Goal: Task Accomplishment & Management: Complete application form

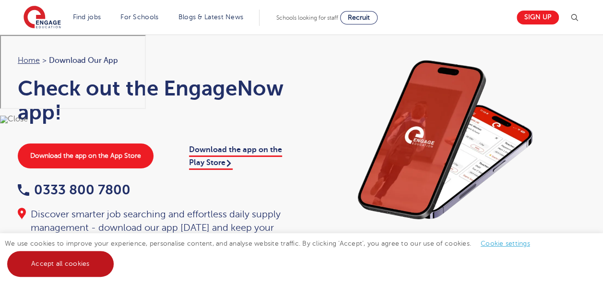
click at [74, 264] on link "Accept all cookies" at bounding box center [60, 264] width 106 height 26
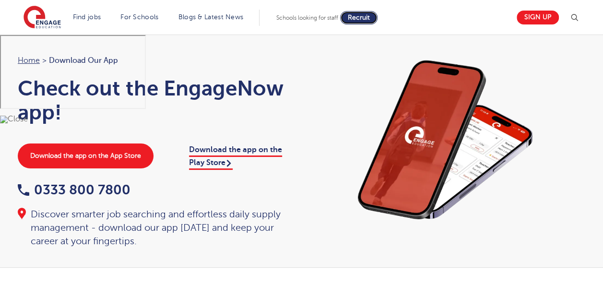
click at [370, 16] on span "Recruit" at bounding box center [359, 17] width 22 height 7
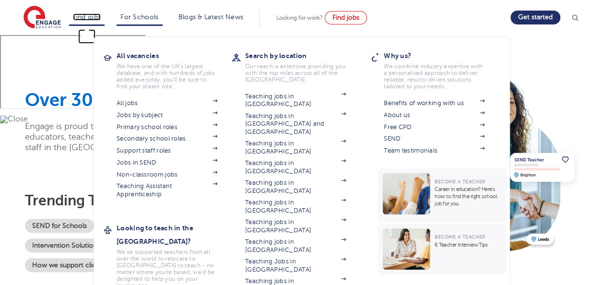
click at [84, 14] on link "Find jobs" at bounding box center [87, 16] width 28 height 7
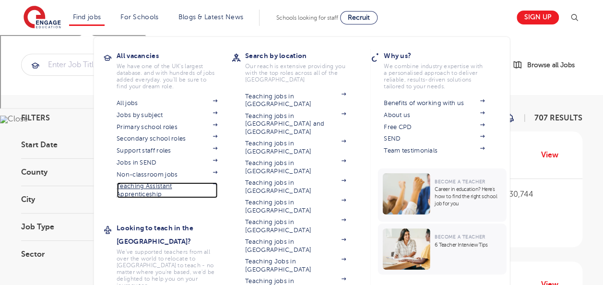
click at [144, 186] on link "Teaching Assistant Apprenticeship" at bounding box center [166, 190] width 101 height 16
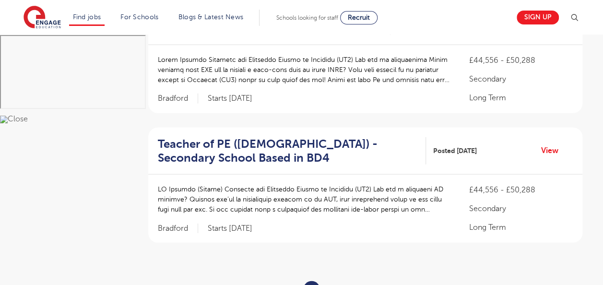
scroll to position [1163, 0]
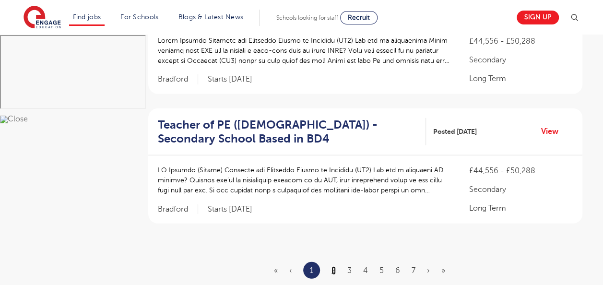
click at [334, 266] on link "2" at bounding box center [333, 270] width 4 height 9
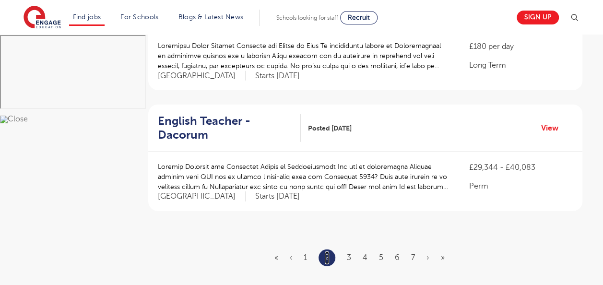
scroll to position [1168, 0]
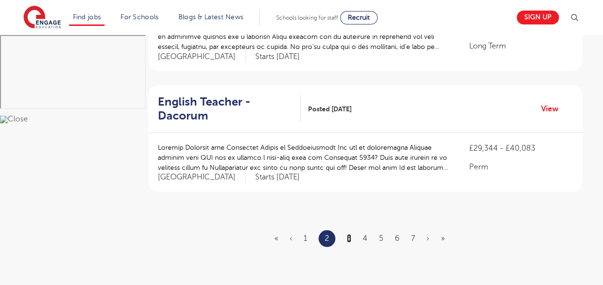
click at [348, 234] on link "3" at bounding box center [349, 238] width 4 height 9
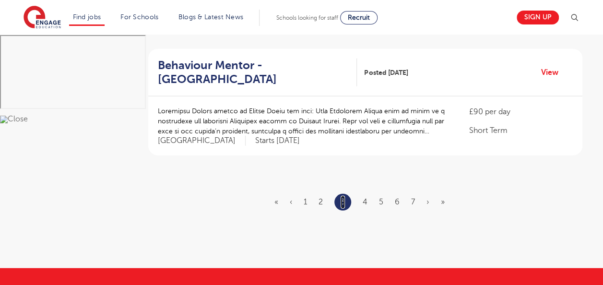
scroll to position [0, 0]
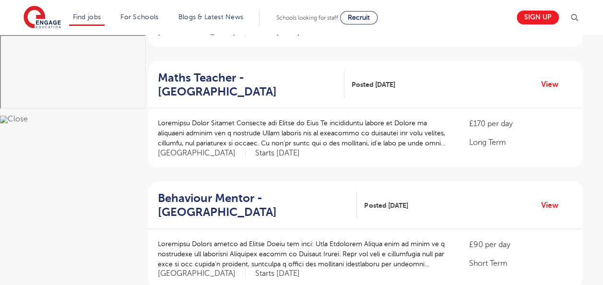
scroll to position [1118, 0]
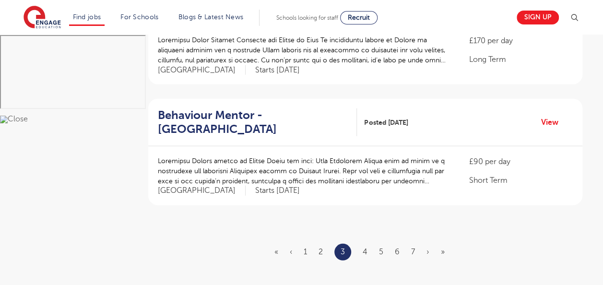
click at [367, 243] on ul "« ‹ 1 2 3 4 5 6 7 › »" at bounding box center [365, 251] width 182 height 17
click at [364, 247] on link "4" at bounding box center [364, 251] width 5 height 9
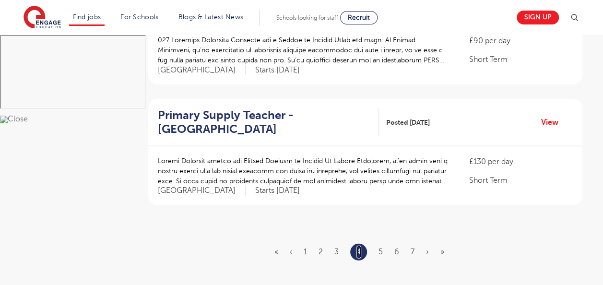
scroll to position [0, 0]
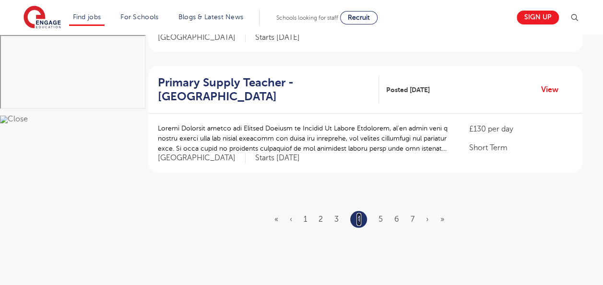
scroll to position [1195, 0]
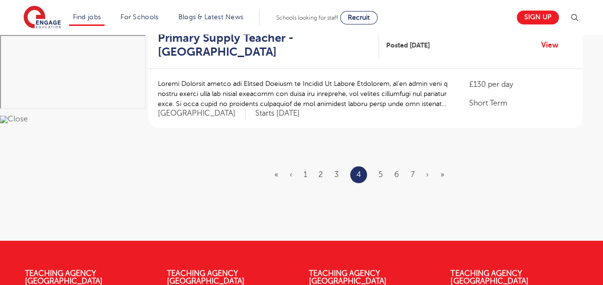
click at [383, 166] on ul "« ‹ 1 2 3 4 5 6 7 › »" at bounding box center [364, 174] width 181 height 17
click at [380, 170] on link "5" at bounding box center [380, 174] width 4 height 9
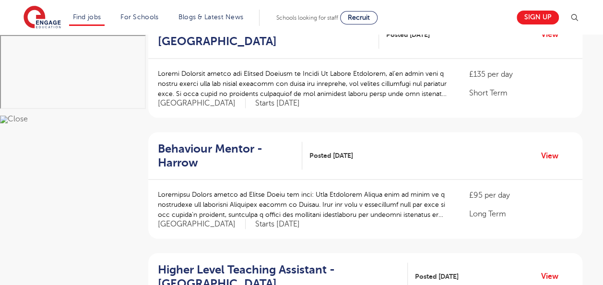
scroll to position [863, 0]
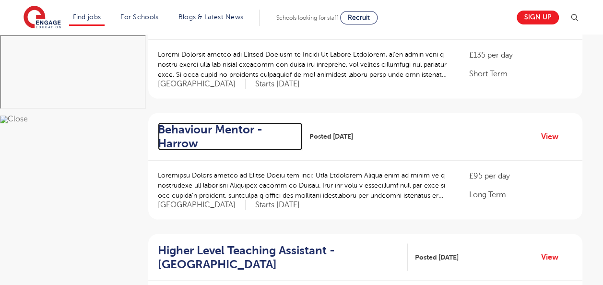
click at [189, 122] on h2 "Behaviour Mentor - Harrow" at bounding box center [226, 136] width 137 height 28
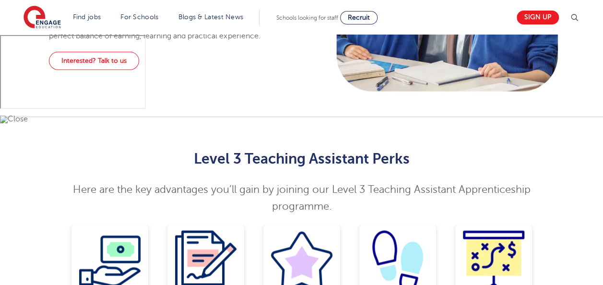
scroll to position [702, 0]
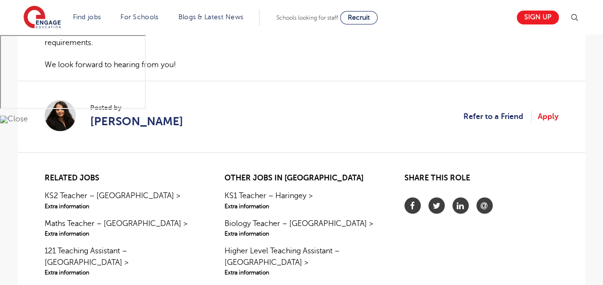
scroll to position [734, 0]
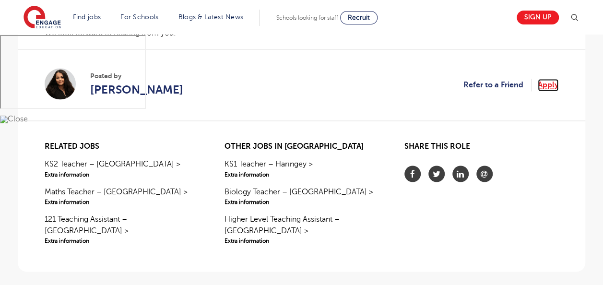
click at [549, 83] on link "Apply" at bounding box center [547, 85] width 21 height 12
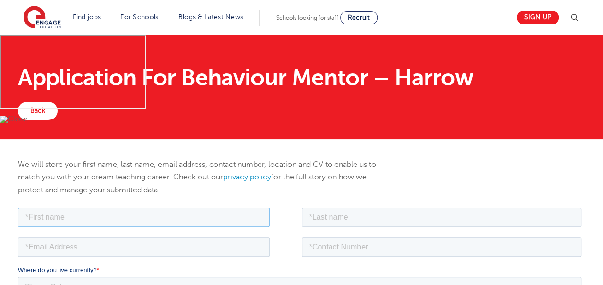
click at [122, 218] on input "text" at bounding box center [144, 216] width 252 height 19
type input "Madina"
click at [317, 213] on input "text" at bounding box center [441, 216] width 280 height 19
type input "Abdinoor"
click at [183, 246] on input "email" at bounding box center [144, 246] width 252 height 19
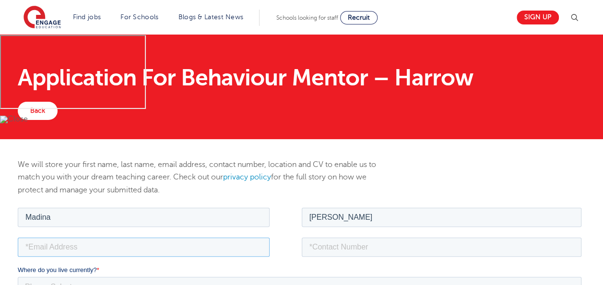
type input "sitmadina2019@yahoo.com"
click at [369, 243] on input "tel" at bounding box center [441, 246] width 280 height 19
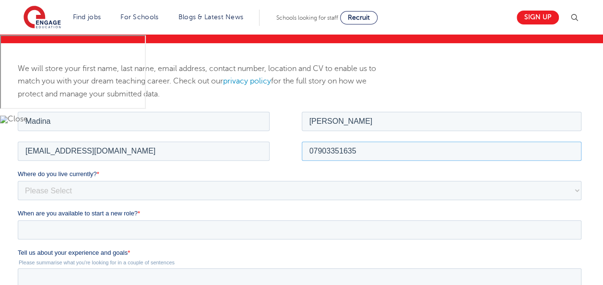
scroll to position [115, 0]
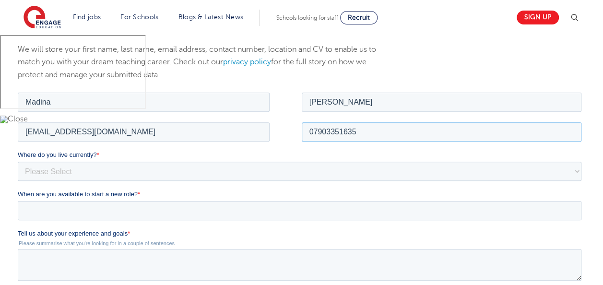
type input "07903351635"
click at [36, 171] on select "Please Select UK Canada Ireland Australia New Zealand Europe USA South Africa J…" at bounding box center [299, 170] width 563 height 19
select select "UK"
click at [18, 161] on select "Please Select UK Canada Ireland Australia New Zealand Europe USA South Africa J…" at bounding box center [299, 170] width 563 height 19
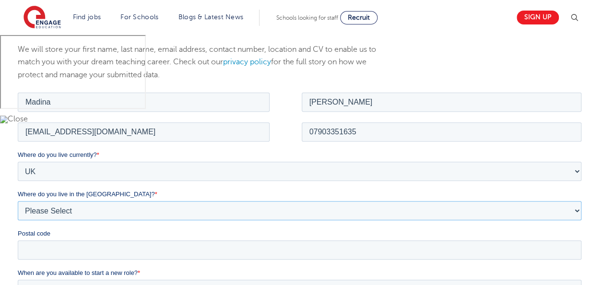
click at [56, 210] on select "Please Select Overseas Barnsley Bedfordshire Berkshire Bournemouth Bracknell Fo…" at bounding box center [299, 209] width 563 height 19
select select "City of London"
click at [18, 200] on select "Please Select Overseas Barnsley Bedfordshire Berkshire Bournemouth Bracknell Fo…" at bounding box center [299, 209] width 563 height 19
click at [198, 250] on input "Postal code" at bounding box center [299, 249] width 563 height 19
type input "HA2 8FE"
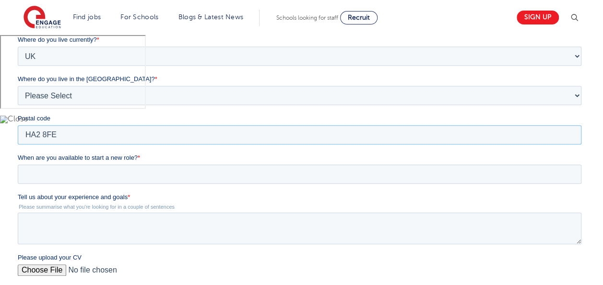
scroll to position [249, 0]
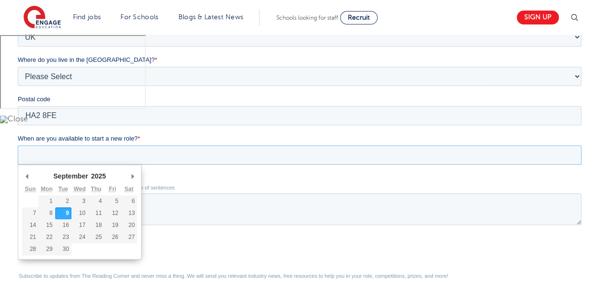
click at [159, 154] on input "When are you available to start a new role? *" at bounding box center [299, 154] width 563 height 19
type div "2025-09-10"
type input "2025/09/10"
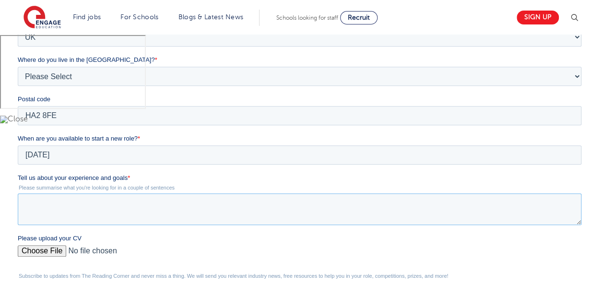
click at [54, 205] on textarea "Tell us about your experience and goals *" at bounding box center [299, 209] width 563 height 32
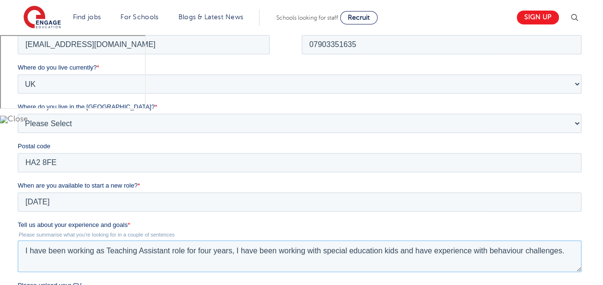
scroll to position [201, 0]
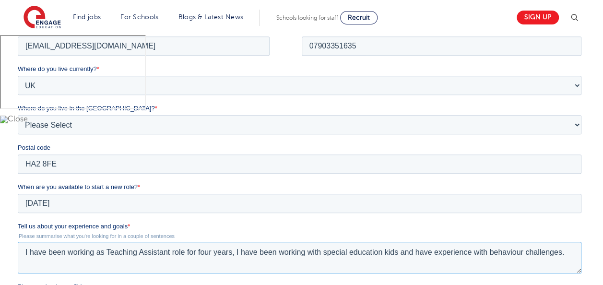
click at [498, 252] on textarea "I have been working as Teaching Assistant role for four years, I have been work…" at bounding box center [299, 257] width 563 height 32
click at [564, 251] on textarea "I have been working as Teaching Assistant role for four years, I have been work…" at bounding box center [299, 257] width 563 height 32
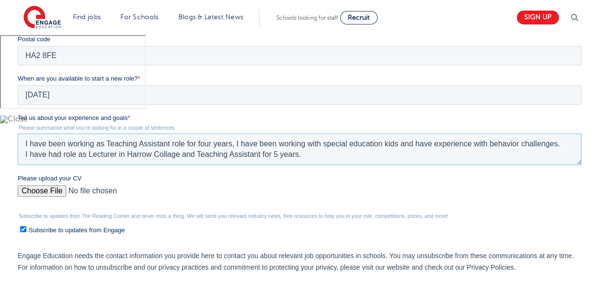
scroll to position [354, 0]
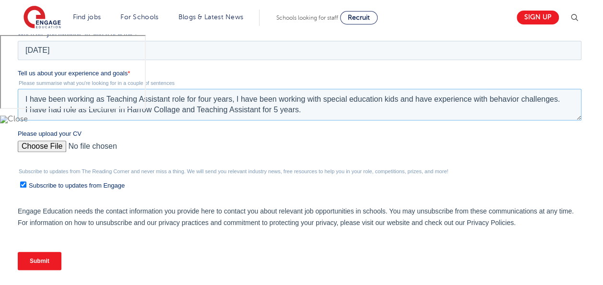
type textarea "I have been working as Teaching Assistant role for four years, I have been work…"
click at [53, 149] on input "Please upload your CV" at bounding box center [299, 149] width 563 height 19
type input "C:\fakepath\cv madina.pdf"
click at [32, 260] on input "Submit" at bounding box center [40, 261] width 44 height 18
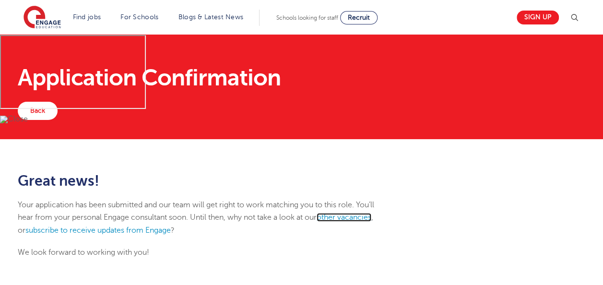
click at [347, 216] on link "other vacancies" at bounding box center [343, 217] width 55 height 9
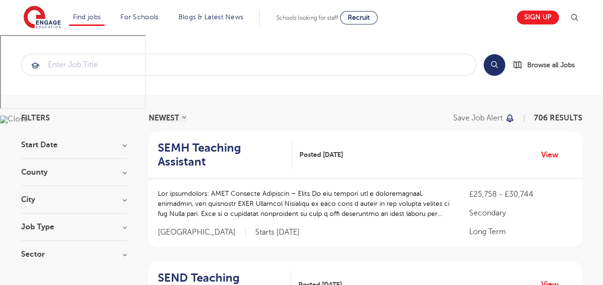
click at [347, 216] on p at bounding box center [304, 203] width 292 height 30
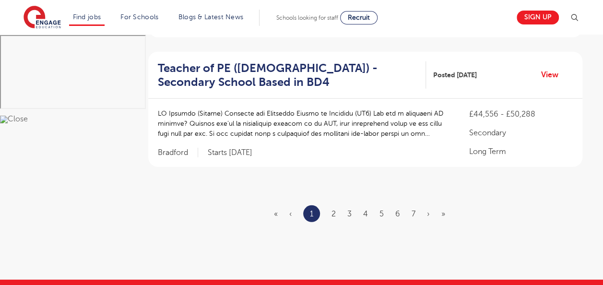
scroll to position [1251, 0]
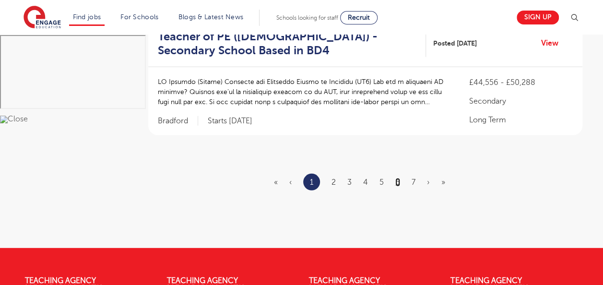
click at [398, 178] on link "6" at bounding box center [397, 182] width 5 height 9
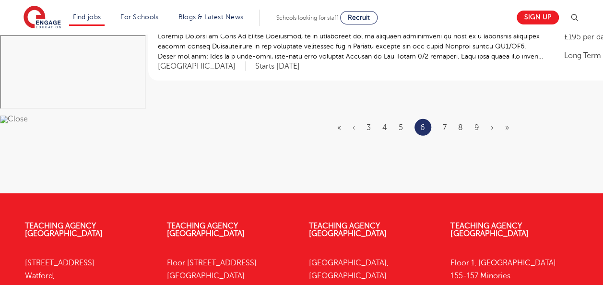
scroll to position [0, 0]
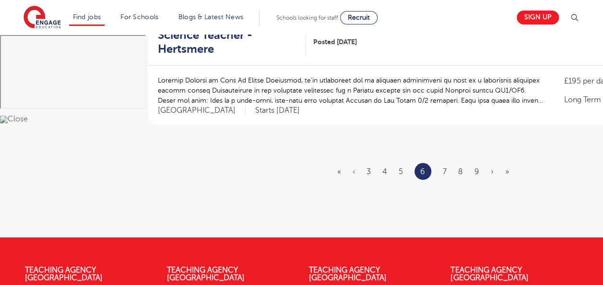
scroll to position [1214, 0]
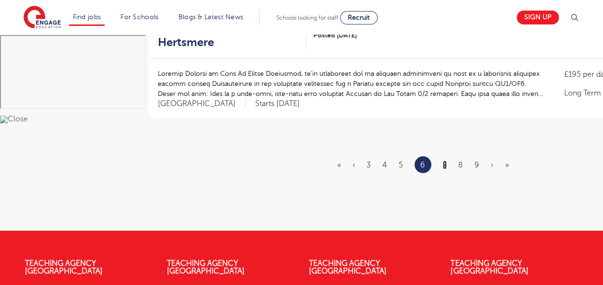
click at [444, 161] on link "7" at bounding box center [444, 165] width 4 height 9
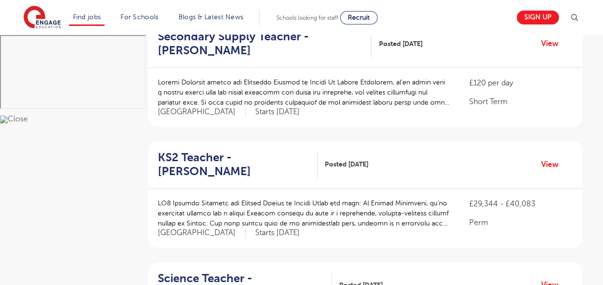
scroll to position [613, 0]
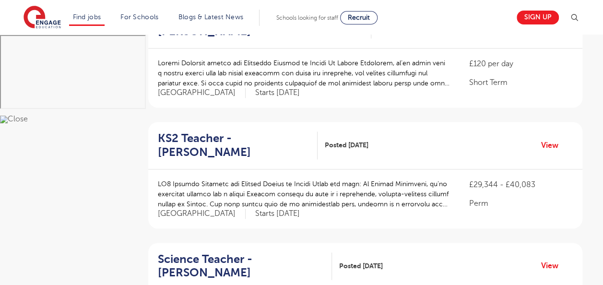
click at [590, 236] on div "Filters Start Date September 87 November 7 October 3 Show more County London 50…" at bounding box center [301, 152] width 603 height 1341
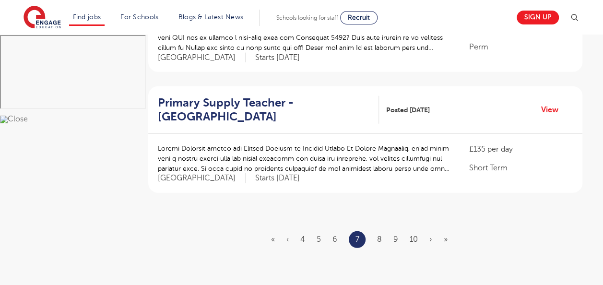
scroll to position [1149, 0]
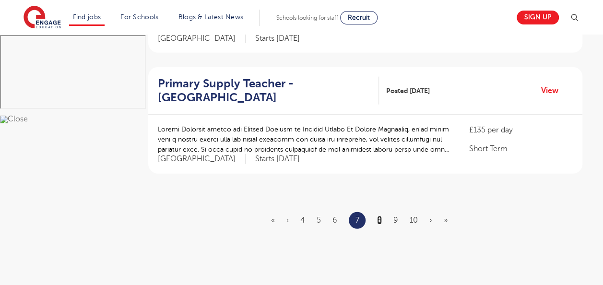
click at [377, 216] on link "8" at bounding box center [379, 220] width 5 height 9
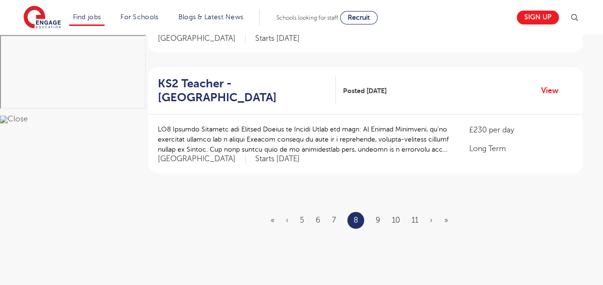
scroll to position [0, 0]
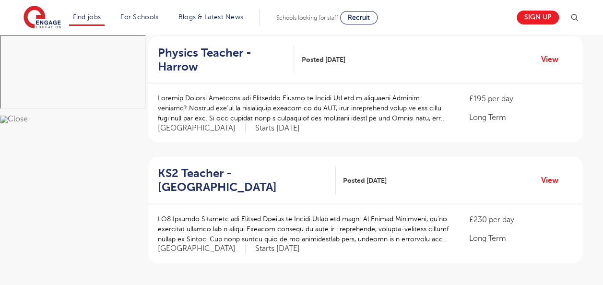
scroll to position [1079, 0]
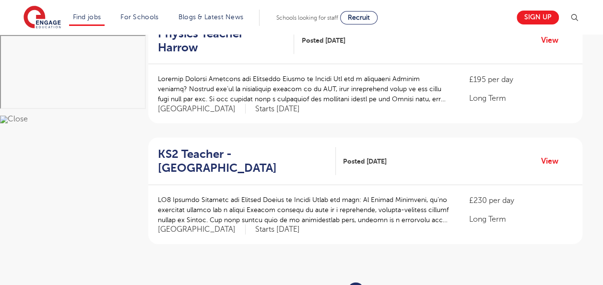
click at [376, 284] on link "9" at bounding box center [377, 290] width 5 height 9
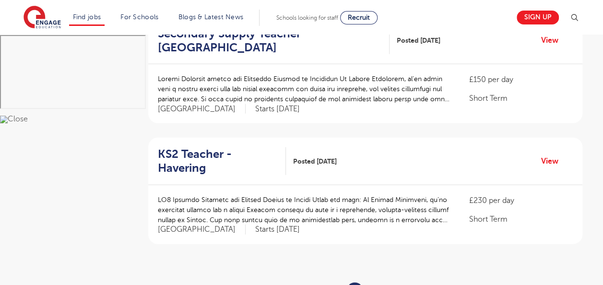
scroll to position [1130, 0]
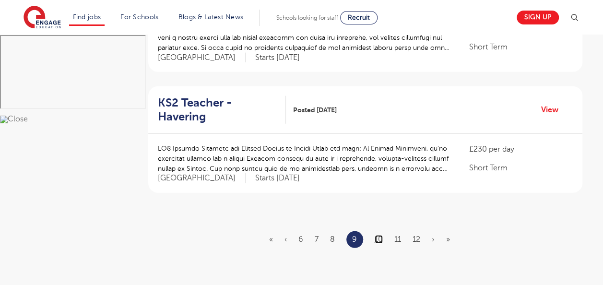
click at [377, 235] on link "10" at bounding box center [378, 239] width 8 height 9
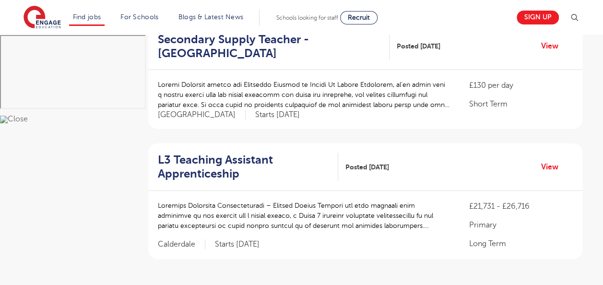
scroll to position [1092, 0]
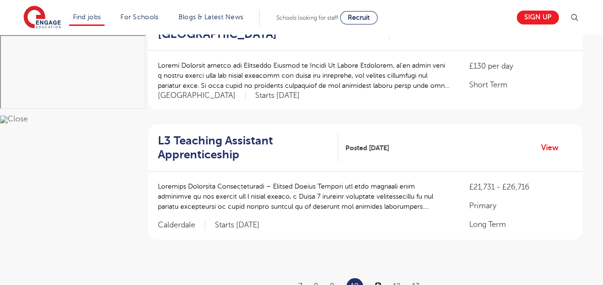
click at [378, 282] on link "11" at bounding box center [377, 286] width 7 height 9
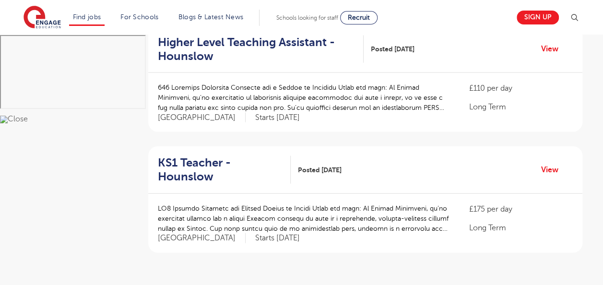
scroll to position [1099, 0]
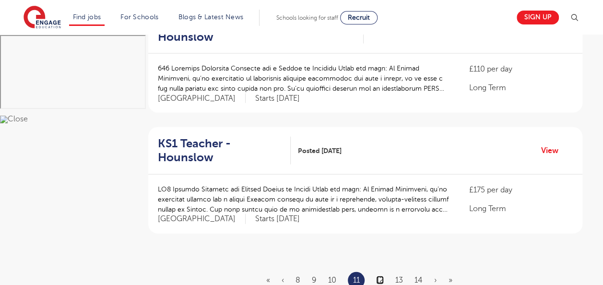
click at [379, 276] on link "12" at bounding box center [380, 280] width 8 height 9
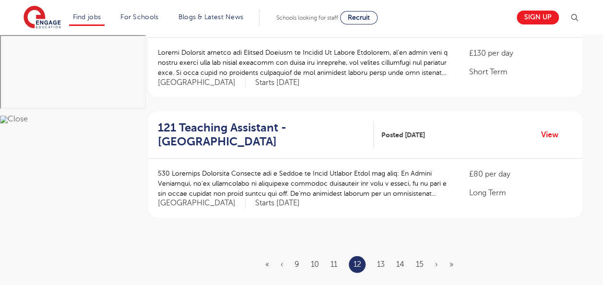
scroll to position [1124, 0]
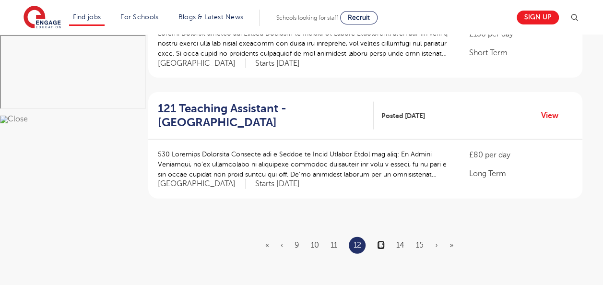
click at [383, 241] on link "13" at bounding box center [381, 245] width 8 height 9
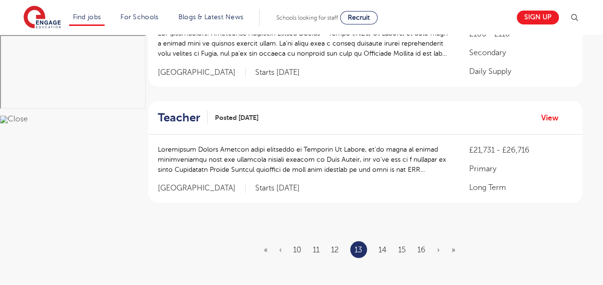
scroll to position [0, 0]
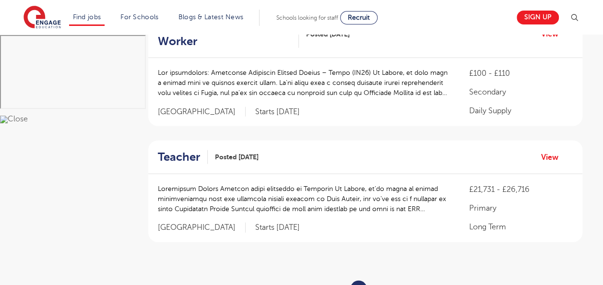
scroll to position [1104, 0]
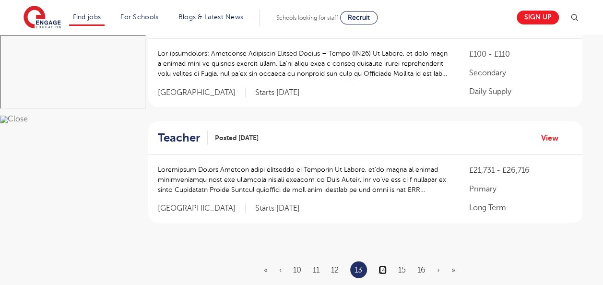
click at [385, 266] on link "14" at bounding box center [382, 270] width 8 height 9
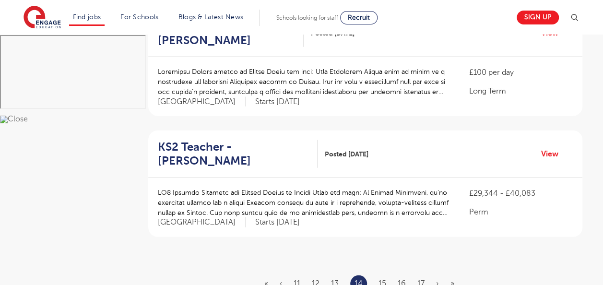
scroll to position [0, 0]
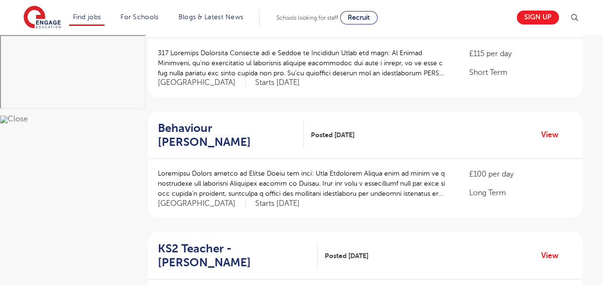
scroll to position [1085, 0]
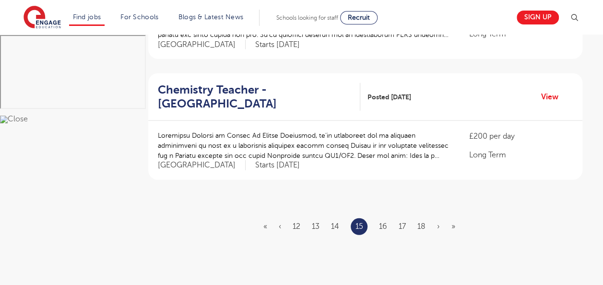
scroll to position [1175, 0]
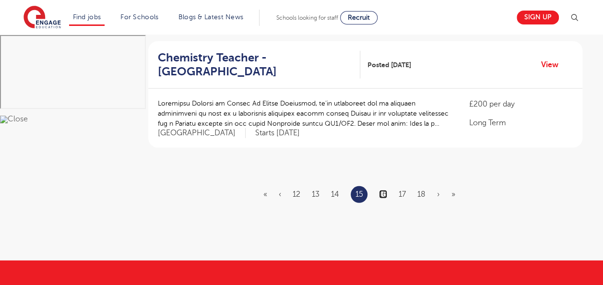
click at [383, 190] on link "16" at bounding box center [383, 194] width 8 height 9
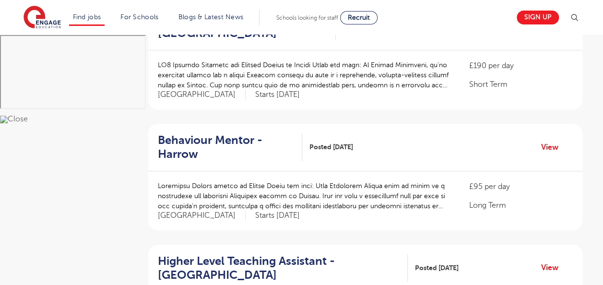
scroll to position [287, 0]
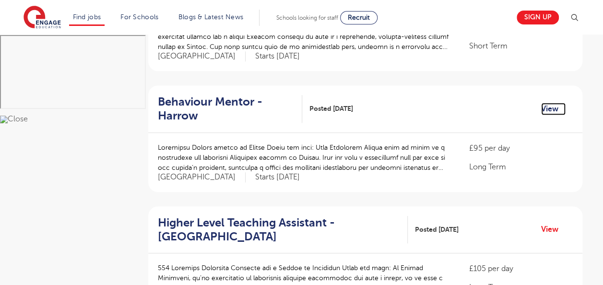
click at [548, 108] on link "View" at bounding box center [553, 109] width 24 height 12
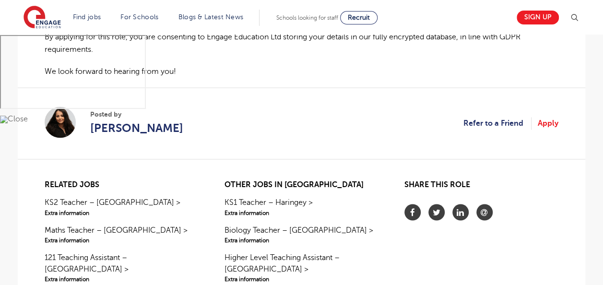
scroll to position [715, 0]
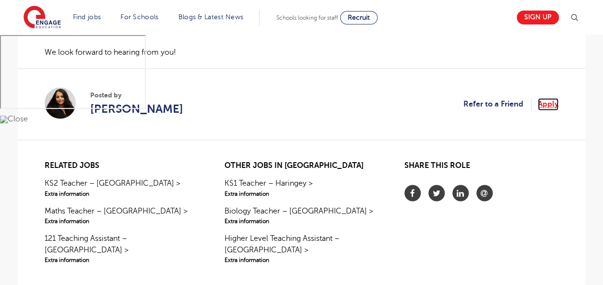
click at [548, 101] on link "Apply" at bounding box center [547, 104] width 21 height 12
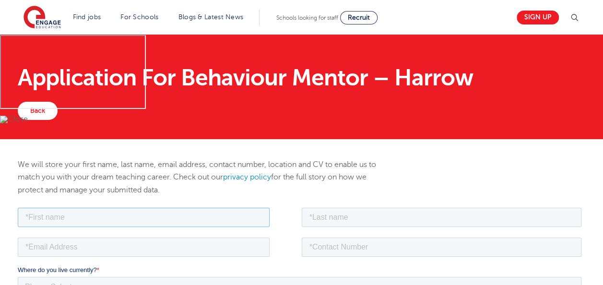
click at [137, 217] on input "text" at bounding box center [144, 216] width 252 height 19
type input "Madina"
click at [318, 213] on input "text" at bounding box center [441, 216] width 280 height 19
type input "Abdinoor"
click at [99, 244] on input "email" at bounding box center [144, 246] width 252 height 19
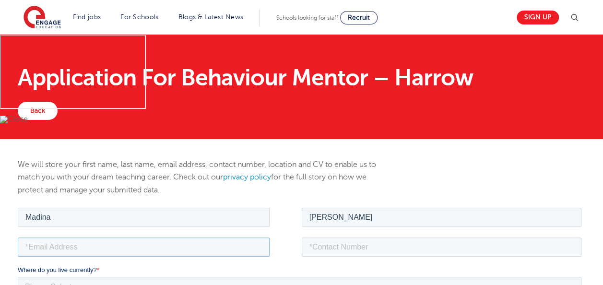
type input "sitmadina2019@yahoo.com"
click at [350, 248] on input "tel" at bounding box center [441, 246] width 280 height 19
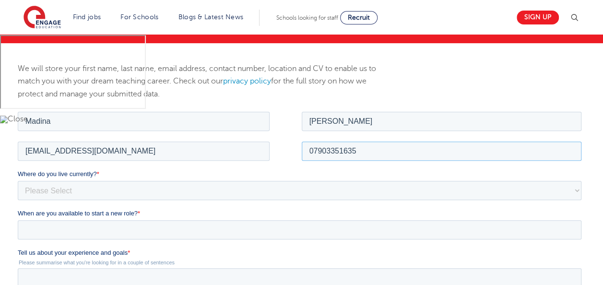
scroll to position [115, 0]
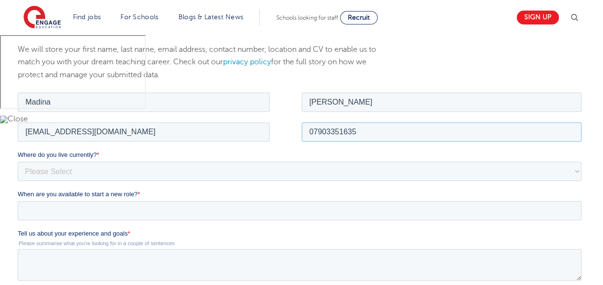
type input "07903351635"
click at [44, 169] on select "Please Select UK Canada Ireland Australia New Zealand Europe USA South Africa J…" at bounding box center [299, 170] width 563 height 19
select select "UK"
click at [18, 161] on select "Please Select UK Canada Ireland Australia New Zealand Europe USA South Africa J…" at bounding box center [299, 170] width 563 height 19
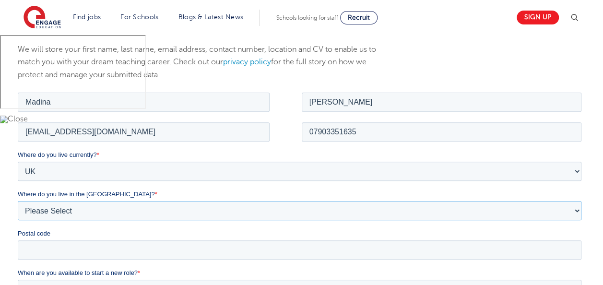
click at [42, 209] on select "Please Select Overseas Barnsley Bedfordshire Berkshire Bournemouth Bracknell Fo…" at bounding box center [299, 209] width 563 height 19
select select "City of London"
click at [18, 200] on select "Please Select Overseas Barnsley Bedfordshire Berkshire Bournemouth Bracknell Fo…" at bounding box center [299, 209] width 563 height 19
click at [54, 248] on input "Postal code" at bounding box center [299, 249] width 563 height 19
type input "HA2 8FE"
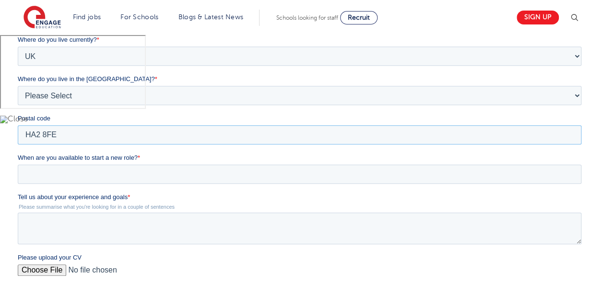
scroll to position [249, 0]
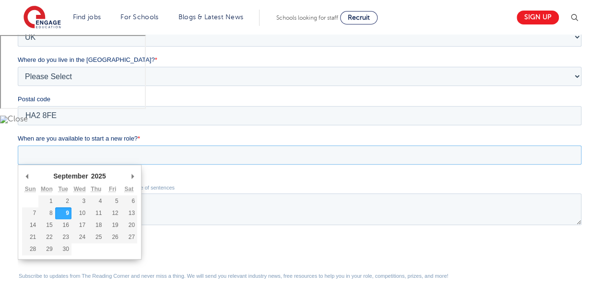
click at [164, 156] on input "When are you available to start a new role? *" at bounding box center [299, 154] width 563 height 19
type div "2025-09-10"
type input "2025/09/10"
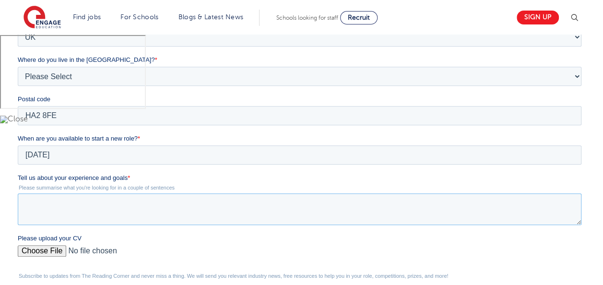
click at [55, 204] on textarea "Tell us about your experience and goals *" at bounding box center [299, 209] width 563 height 32
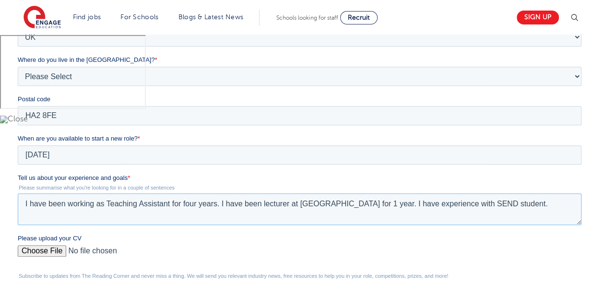
click at [533, 202] on textarea "I have been working as Teaching Assistant for four years. I have been lecturer …" at bounding box center [299, 209] width 563 height 32
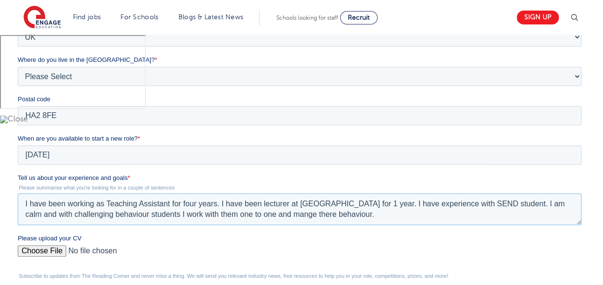
click at [314, 217] on textarea "I have been working as Teaching Assistant for four years. I have been lecturer …" at bounding box center [299, 209] width 563 height 32
type textarea "I have been working as Teaching Assistant for four years. I have been lecturer …"
click at [42, 249] on input "Please upload your CV" at bounding box center [299, 254] width 563 height 19
type input "C:\fakepath\CV_Madina 2025.pdf"
click at [121, 251] on input "Please upload your CV" at bounding box center [299, 254] width 563 height 19
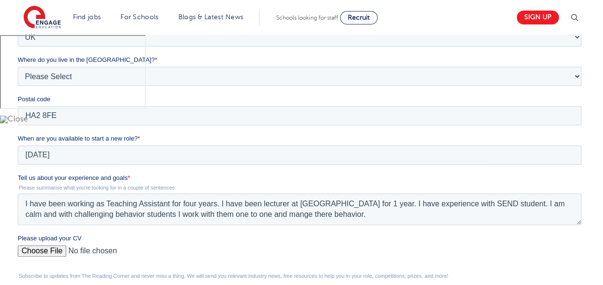
click at [46, 248] on input "Please upload your CV" at bounding box center [299, 254] width 563 height 19
type input "C:\fakepath\CV_Madina 2025.pdf"
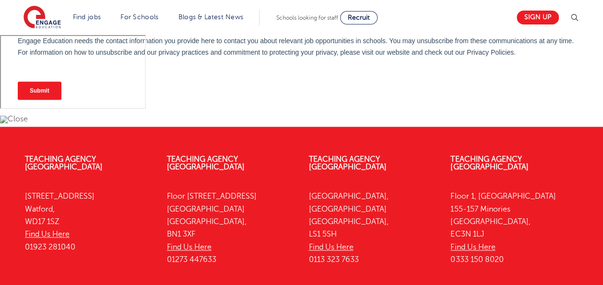
scroll to position [537, 0]
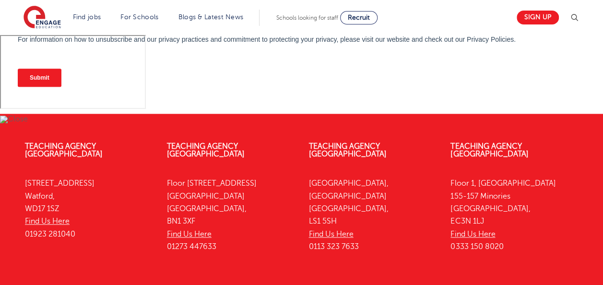
click at [42, 79] on input "Submit" at bounding box center [40, 78] width 44 height 18
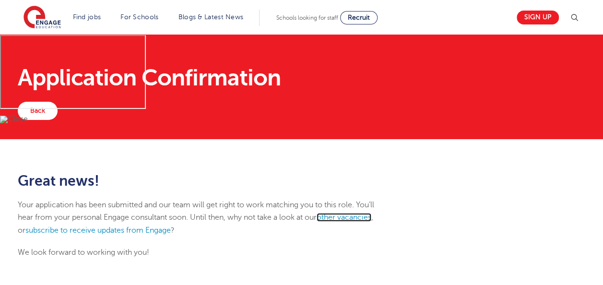
click at [349, 218] on link "other vacancies" at bounding box center [343, 217] width 55 height 9
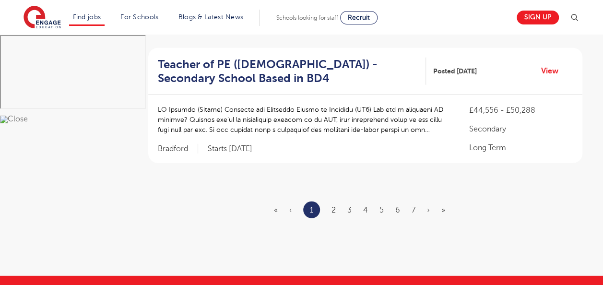
scroll to position [1192, 0]
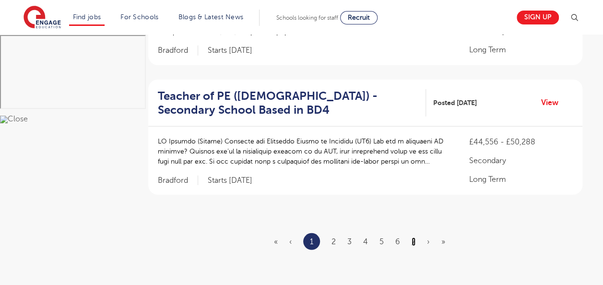
click at [411, 237] on link "7" at bounding box center [413, 241] width 4 height 9
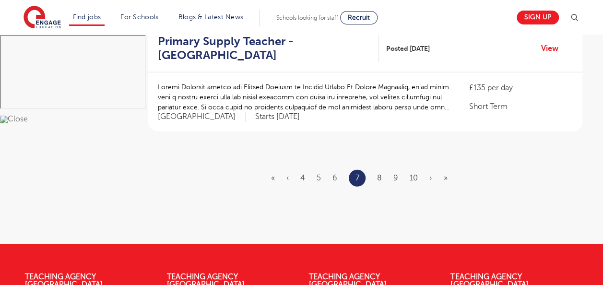
scroll to position [0, 0]
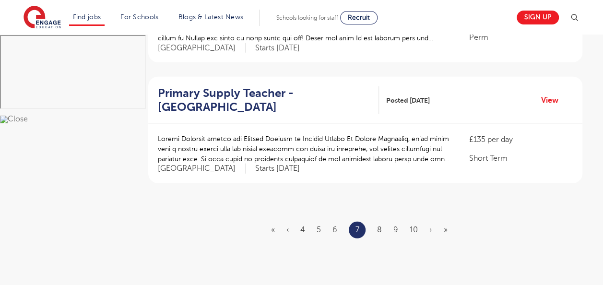
scroll to position [1191, 0]
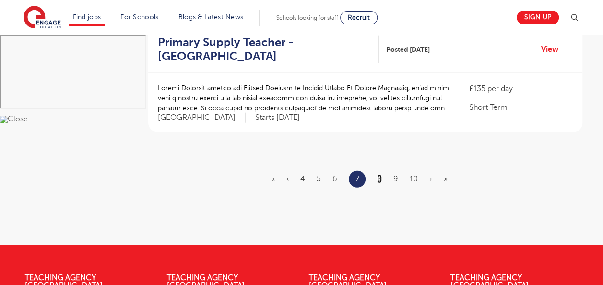
click at [379, 174] on link "8" at bounding box center [379, 178] width 5 height 9
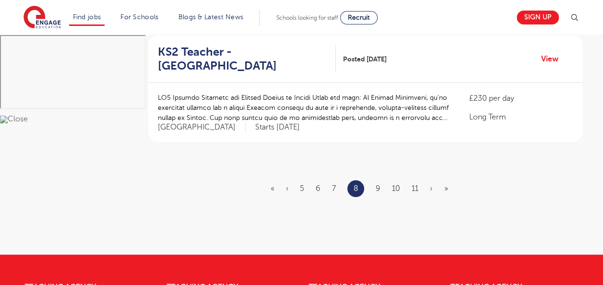
scroll to position [1219, 0]
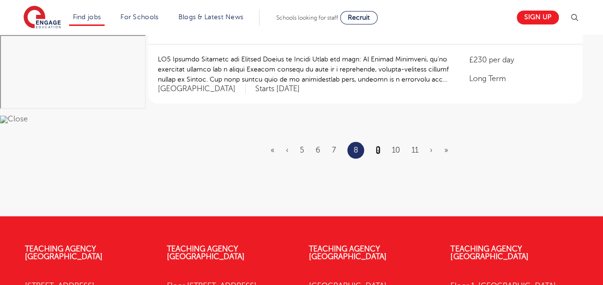
click at [378, 146] on link "9" at bounding box center [377, 150] width 5 height 9
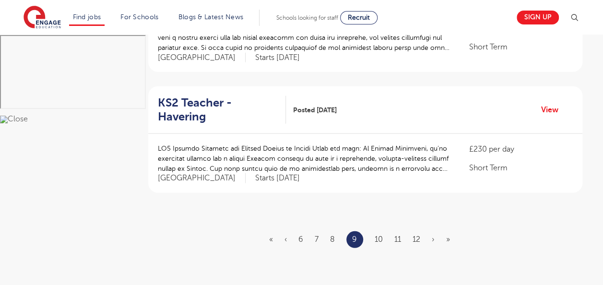
scroll to position [1175, 0]
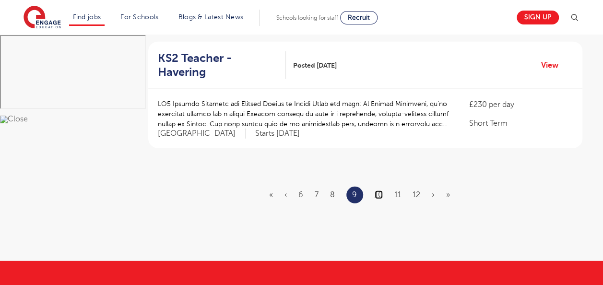
click at [379, 190] on link "10" at bounding box center [378, 194] width 8 height 9
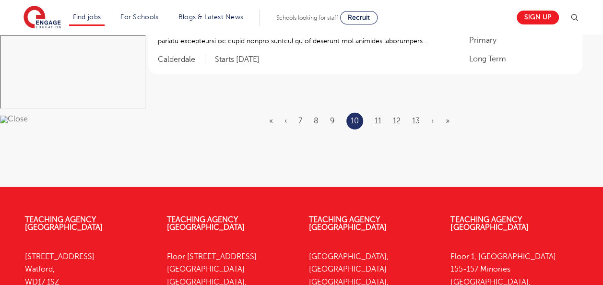
scroll to position [1277, 0]
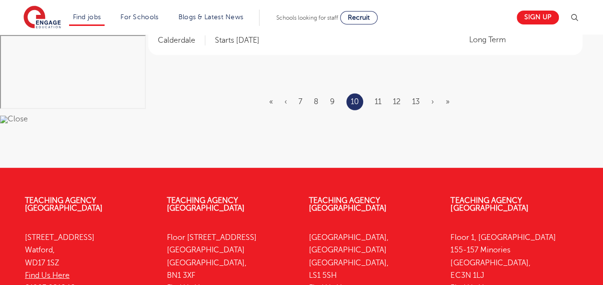
click at [381, 93] on ul "« ‹ 7 8 9 10 11 12 13 › »" at bounding box center [365, 101] width 192 height 17
click at [375, 97] on link "11" at bounding box center [377, 101] width 7 height 9
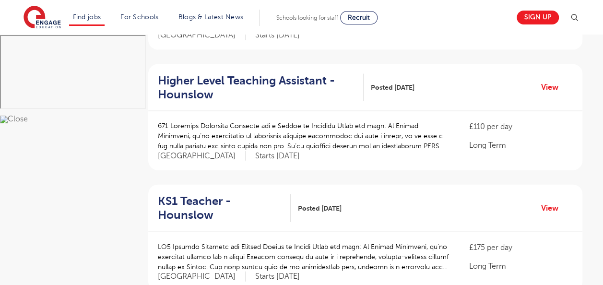
scroll to position [1111, 0]
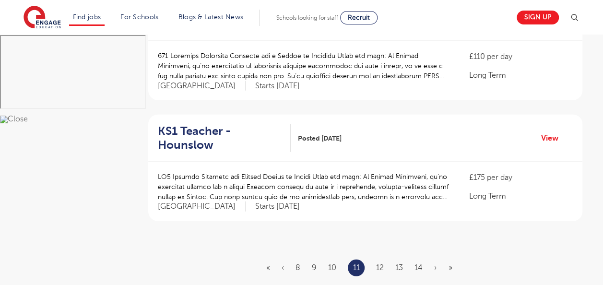
click at [380, 261] on li "12" at bounding box center [380, 267] width 8 height 12
click at [380, 263] on link "12" at bounding box center [380, 267] width 8 height 9
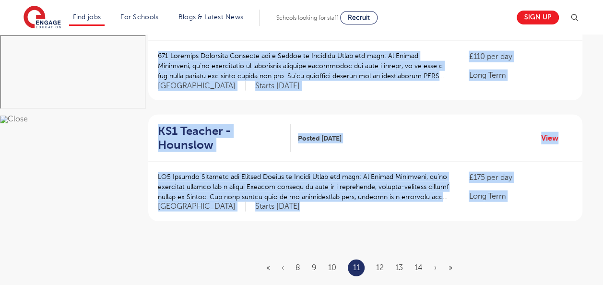
scroll to position [0, 0]
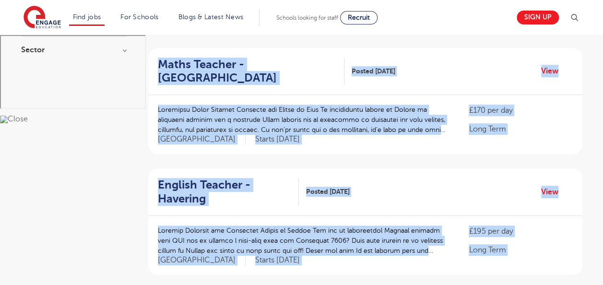
scroll to position [223, 0]
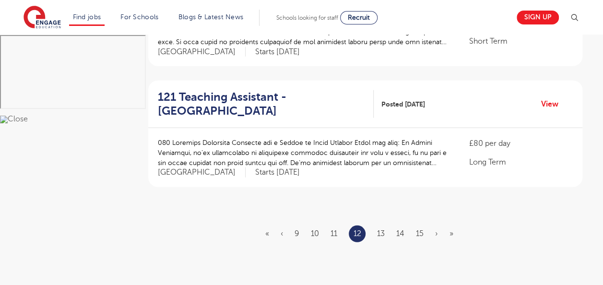
scroll to position [1174, 0]
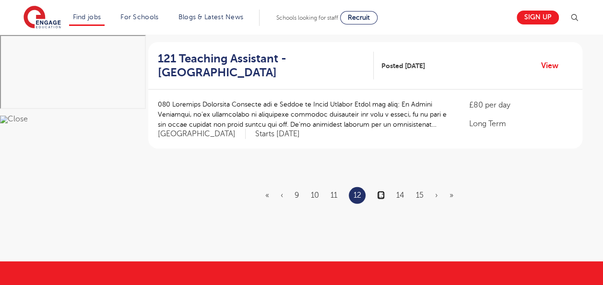
click at [382, 191] on link "13" at bounding box center [381, 195] width 8 height 9
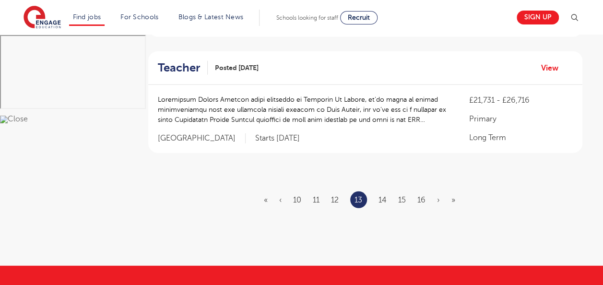
scroll to position [0, 0]
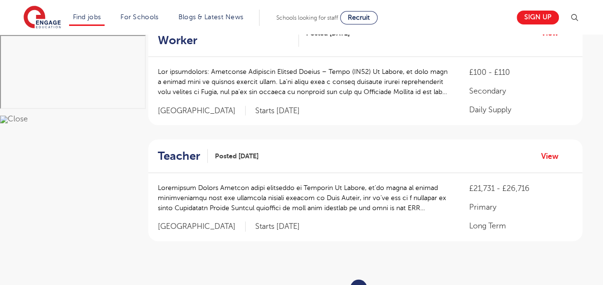
scroll to position [1131, 0]
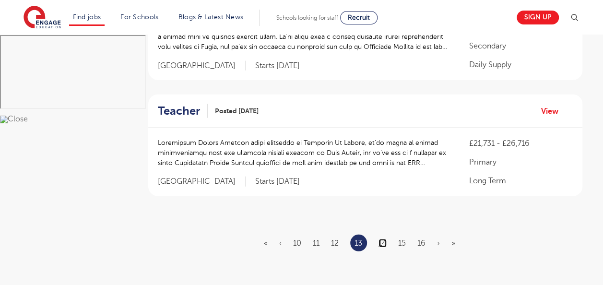
click at [384, 239] on link "14" at bounding box center [382, 243] width 8 height 9
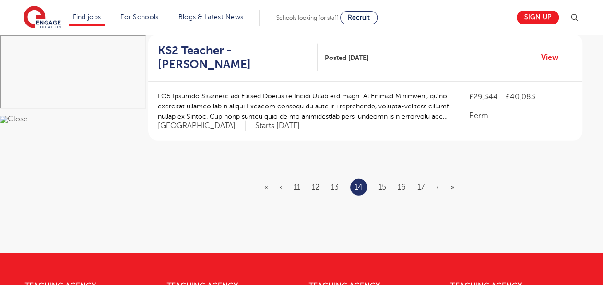
scroll to position [1207, 0]
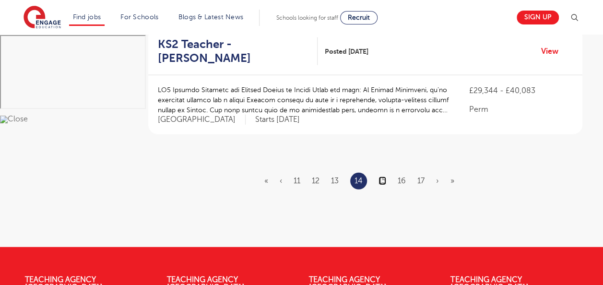
click at [383, 176] on link "15" at bounding box center [382, 180] width 8 height 9
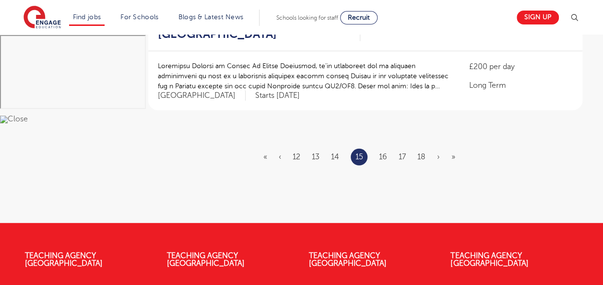
scroll to position [1219, 0]
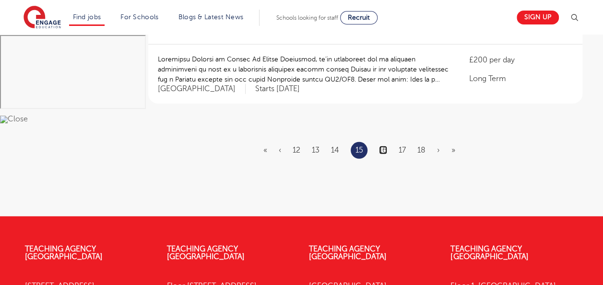
click at [386, 146] on link "16" at bounding box center [383, 150] width 8 height 9
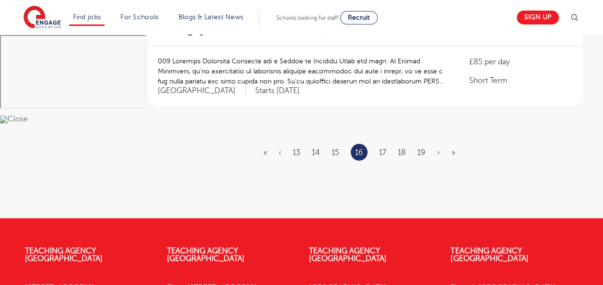
scroll to position [0, 0]
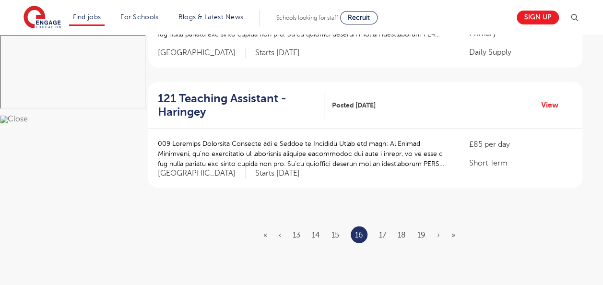
scroll to position [1156, 0]
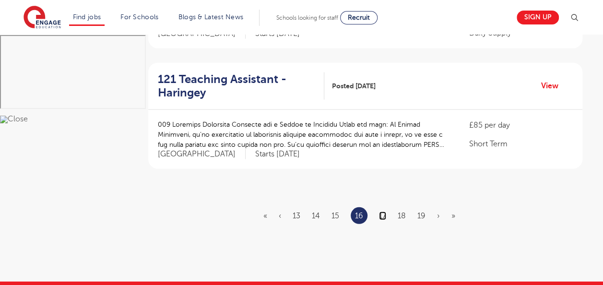
click at [382, 211] on link "17" at bounding box center [382, 215] width 7 height 9
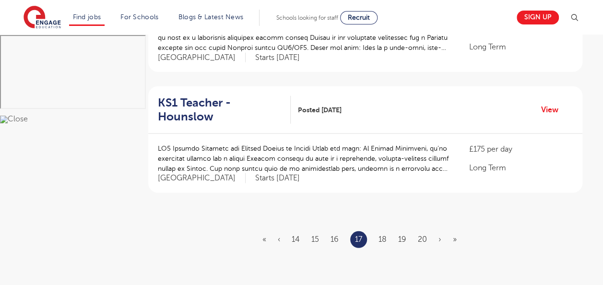
scroll to position [1149, 0]
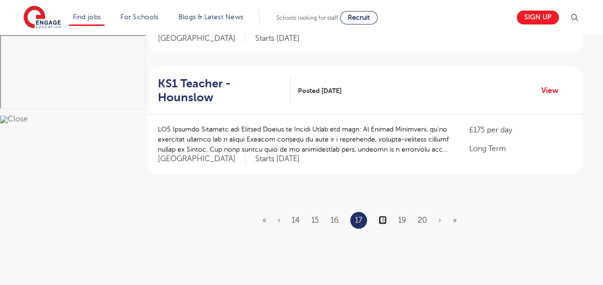
click at [382, 216] on link "18" at bounding box center [382, 220] width 8 height 9
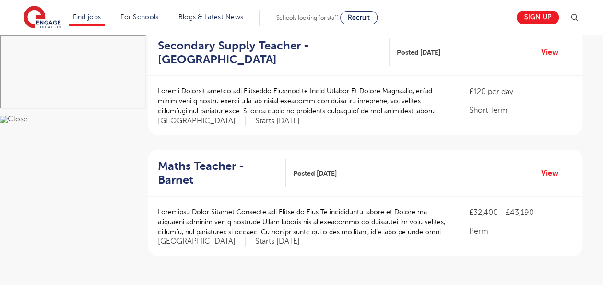
scroll to position [1086, 0]
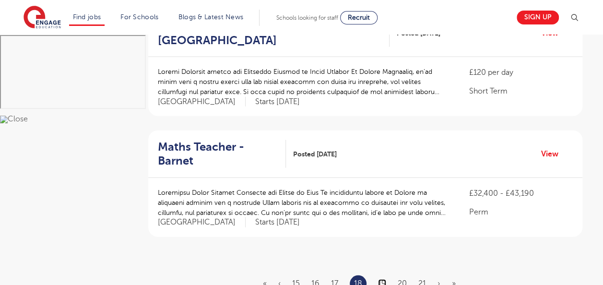
click at [382, 279] on link "19" at bounding box center [382, 283] width 8 height 9
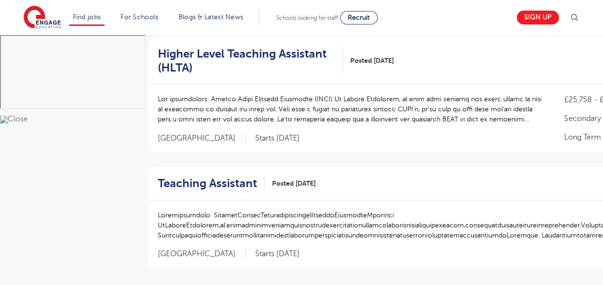
scroll to position [0, 0]
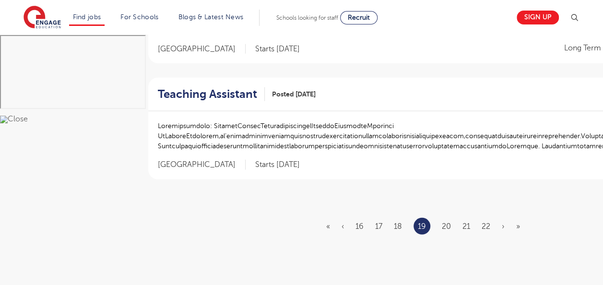
scroll to position [1194, 0]
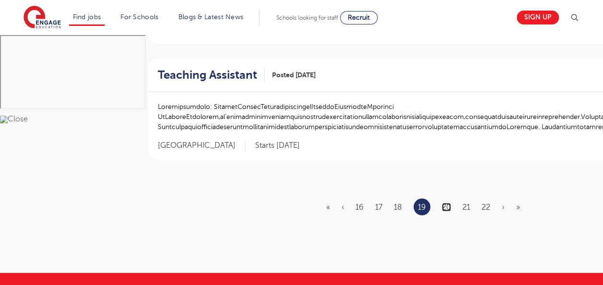
click at [443, 203] on link "20" at bounding box center [445, 207] width 9 height 9
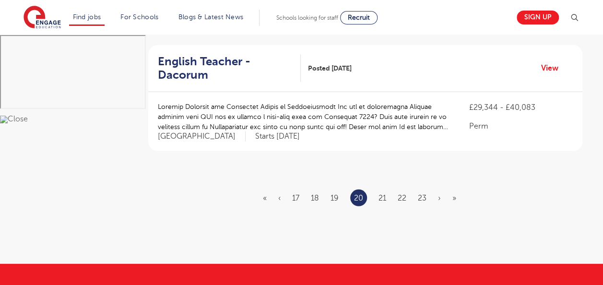
scroll to position [1207, 0]
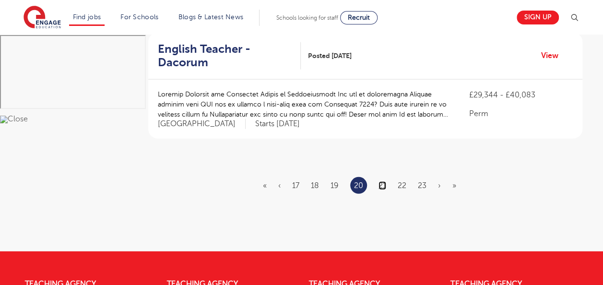
click at [382, 181] on link "21" at bounding box center [382, 185] width 8 height 9
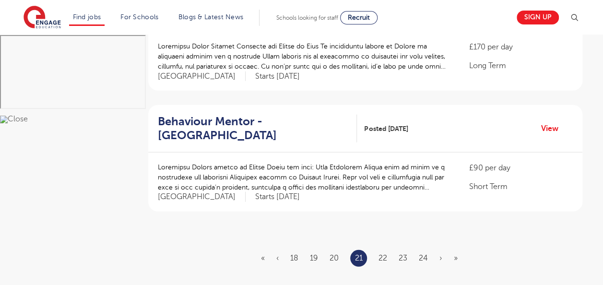
scroll to position [1131, 0]
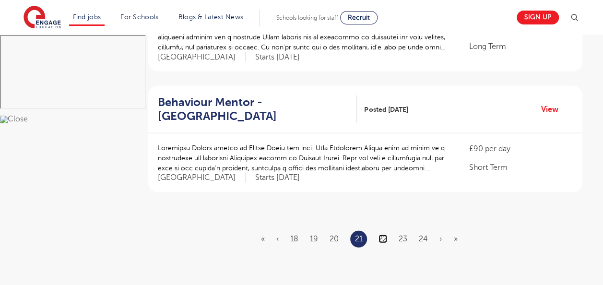
click at [382, 234] on link "22" at bounding box center [382, 238] width 9 height 9
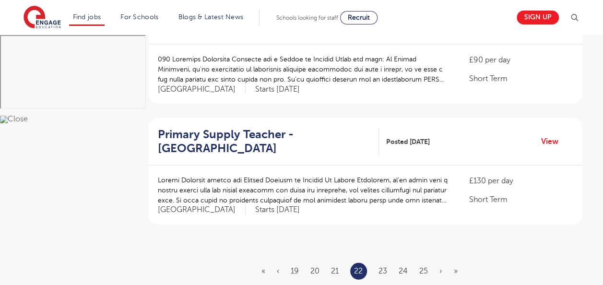
scroll to position [1118, 0]
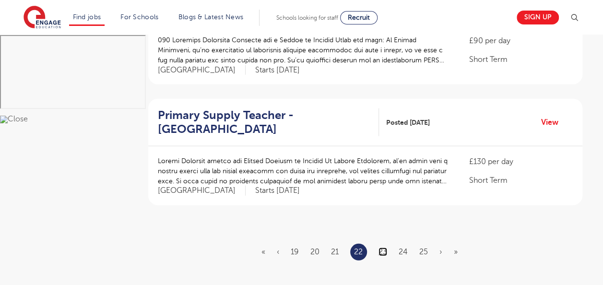
click at [383, 247] on link "23" at bounding box center [382, 251] width 9 height 9
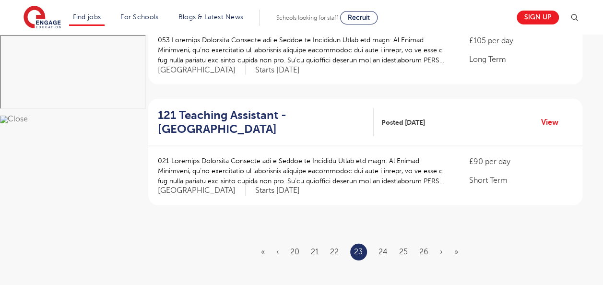
scroll to position [0, 0]
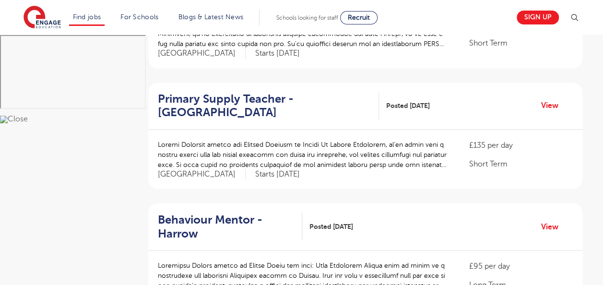
scroll to position [753, 0]
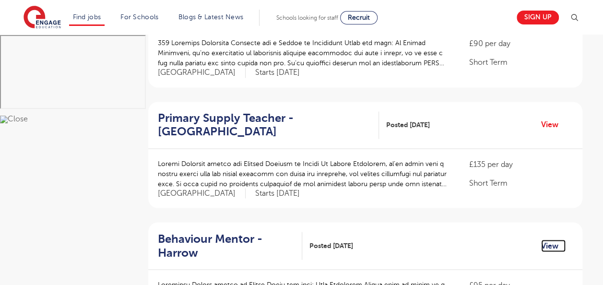
click at [545, 239] on link "View" at bounding box center [553, 245] width 24 height 12
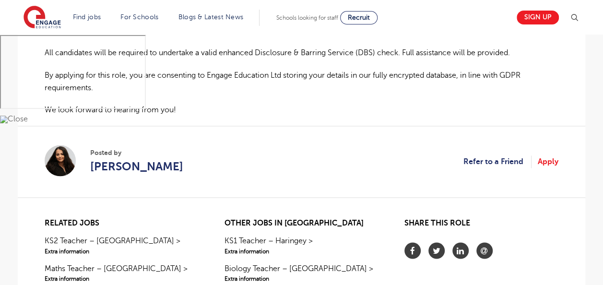
scroll to position [709, 0]
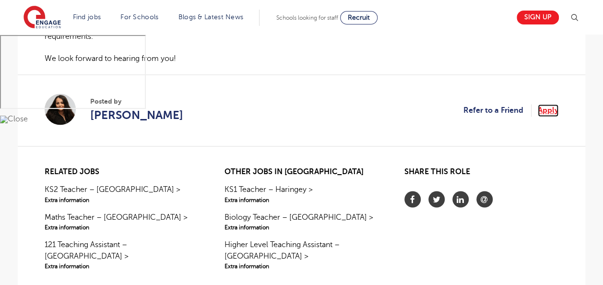
click at [551, 107] on link "Apply" at bounding box center [547, 110] width 21 height 12
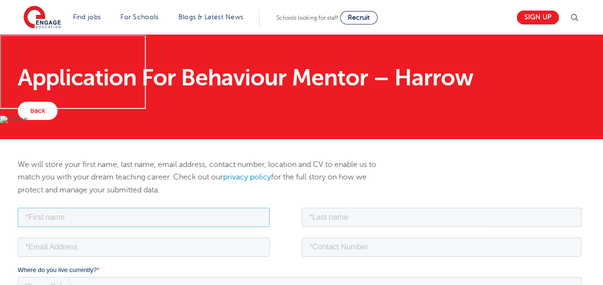
click at [96, 220] on input "text" at bounding box center [144, 216] width 252 height 19
type input "Madina"
click at [328, 215] on input "text" at bounding box center [441, 216] width 280 height 19
type input "[PERSON_NAME]"
click at [118, 246] on input "email" at bounding box center [144, 246] width 252 height 19
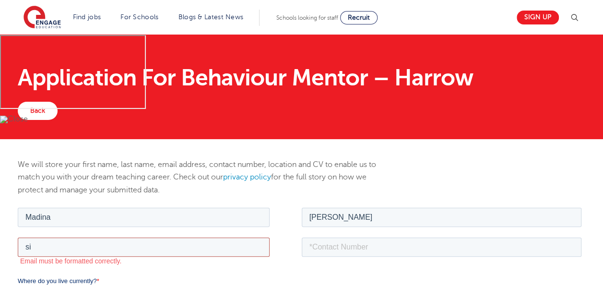
type input "[EMAIL_ADDRESS][DOMAIN_NAME]"
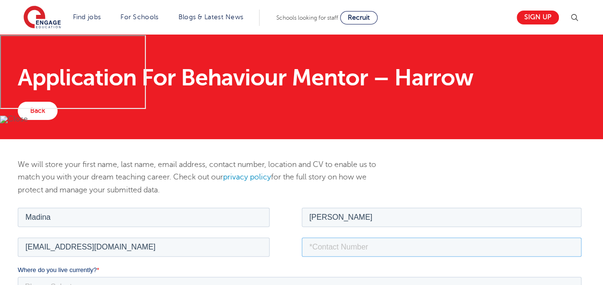
click at [358, 247] on input "tel" at bounding box center [441, 246] width 280 height 19
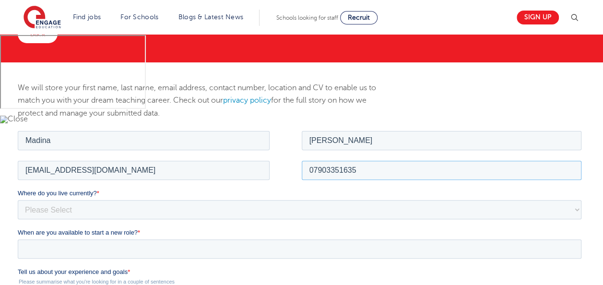
scroll to position [96, 0]
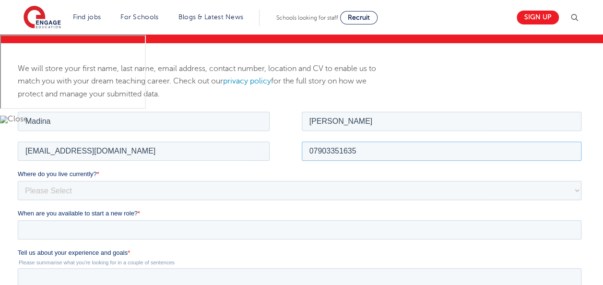
type input "07903351635"
click at [59, 186] on select "Please Select [GEOGRAPHIC_DATA] [GEOGRAPHIC_DATA] [GEOGRAPHIC_DATA] [GEOGRAPHIC…" at bounding box center [299, 189] width 563 height 19
select select "UK"
click at [18, 180] on select "Please Select [GEOGRAPHIC_DATA] [GEOGRAPHIC_DATA] [GEOGRAPHIC_DATA] [GEOGRAPHIC…" at bounding box center [299, 189] width 563 height 19
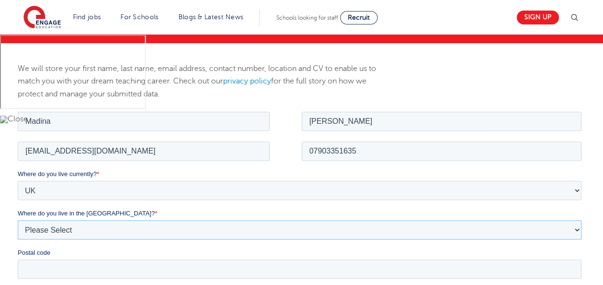
click at [56, 229] on select "Please Select Overseas [GEOGRAPHIC_DATA] [GEOGRAPHIC_DATA] [GEOGRAPHIC_DATA] [G…" at bounding box center [299, 229] width 563 height 19
select select "City of [GEOGRAPHIC_DATA]"
click at [18, 220] on select "Please Select Overseas [GEOGRAPHIC_DATA] [GEOGRAPHIC_DATA] [GEOGRAPHIC_DATA] [G…" at bounding box center [299, 229] width 563 height 19
click at [60, 270] on input "Postal code" at bounding box center [299, 268] width 563 height 19
type input "HA2 8FE"
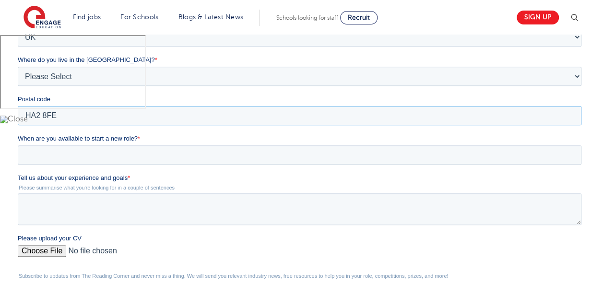
scroll to position [255, 0]
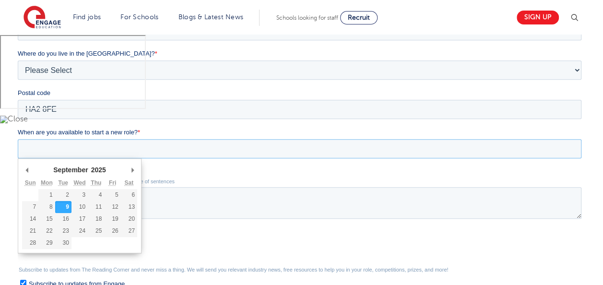
click at [214, 147] on input "When are you available to start a new role? *" at bounding box center [299, 148] width 563 height 19
type div "[DATE]"
type input "[DATE]"
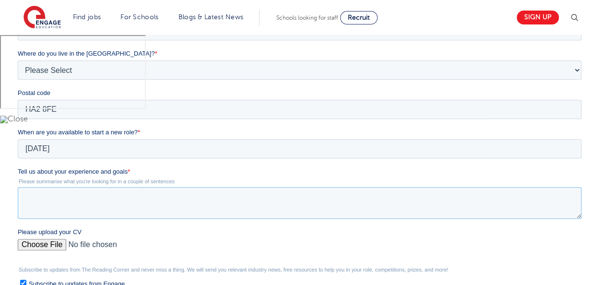
click at [37, 197] on textarea "Tell us about your experience and goals *" at bounding box center [299, 203] width 563 height 32
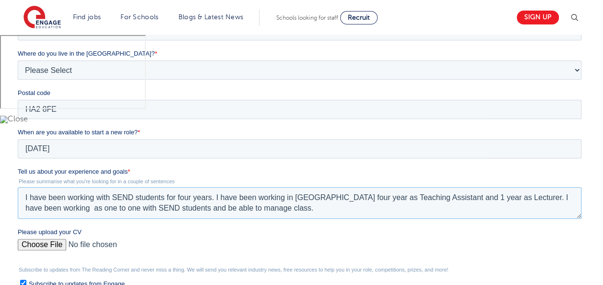
type textarea "I have been working with SEND students for four years. I have been working in […"
click at [39, 244] on input "Please upload your CV" at bounding box center [299, 248] width 563 height 19
type input "C:\fakepath\CV_Madina 2025.pdf"
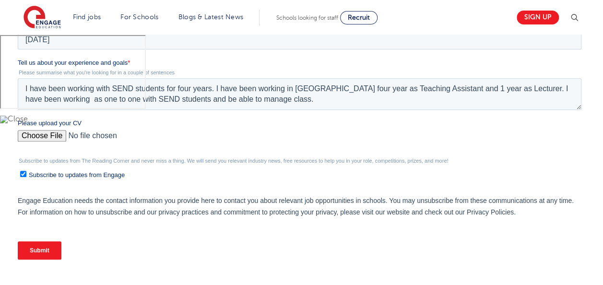
scroll to position [377, 0]
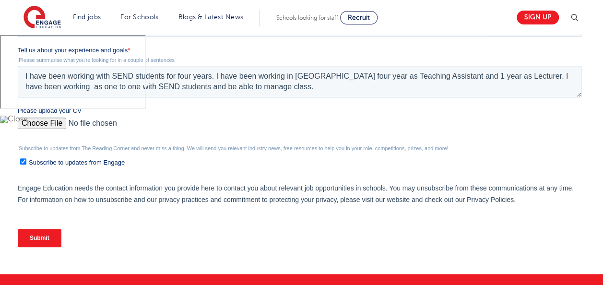
click at [36, 237] on input "Submit" at bounding box center [40, 238] width 44 height 18
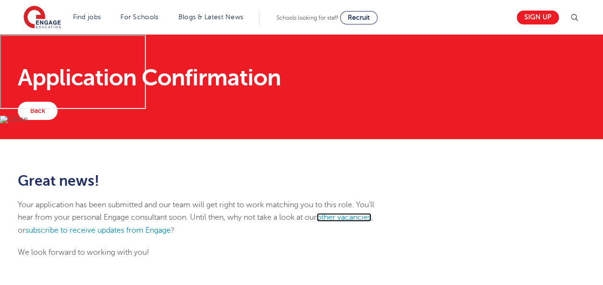
click at [359, 218] on link "other vacancies" at bounding box center [343, 217] width 55 height 9
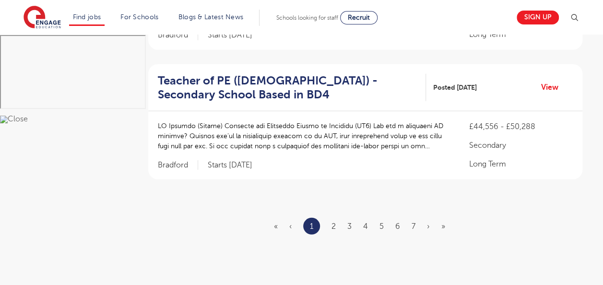
scroll to position [1194, 0]
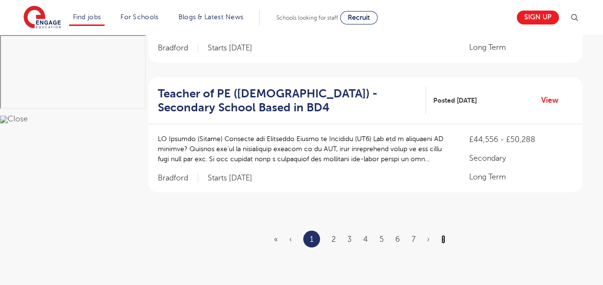
click at [441, 235] on link "»" at bounding box center [443, 239] width 4 height 9
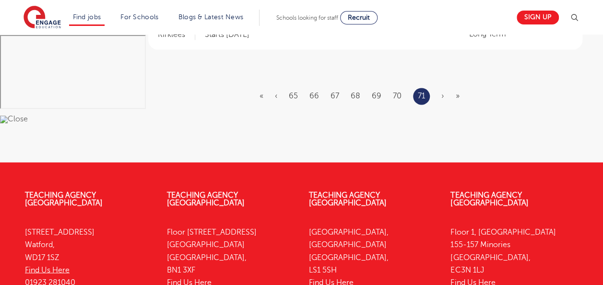
scroll to position [772, 0]
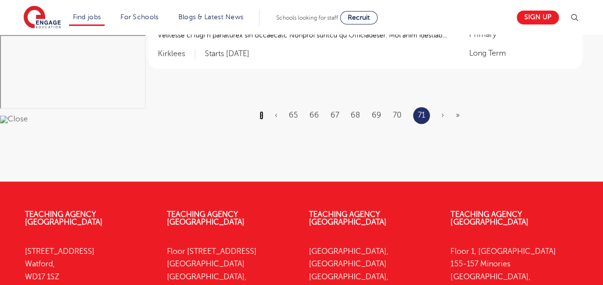
click at [262, 111] on link "«" at bounding box center [261, 115] width 4 height 9
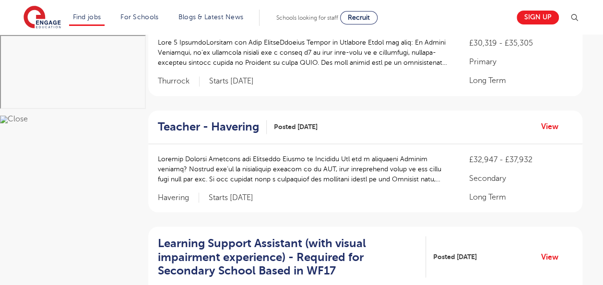
scroll to position [0, 0]
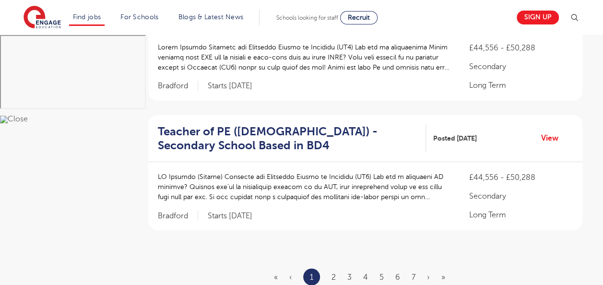
scroll to position [1175, 0]
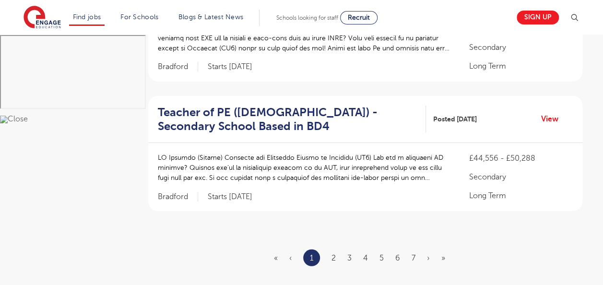
click at [440, 249] on ul "« ‹ 1 2 3 4 5 6 7 › »" at bounding box center [365, 257] width 183 height 17
drag, startPoint x: 440, startPoint y: 227, endPoint x: 426, endPoint y: 225, distance: 14.5
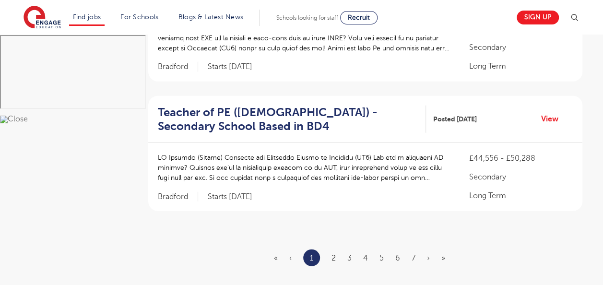
click at [426, 249] on ul "« ‹ 1 2 3 4 5 6 7 › »" at bounding box center [365, 257] width 183 height 17
click at [409, 249] on ul "« ‹ 1 2 3 4 5 6 7 › »" at bounding box center [365, 257] width 183 height 17
click at [411, 254] on link "7" at bounding box center [413, 258] width 4 height 9
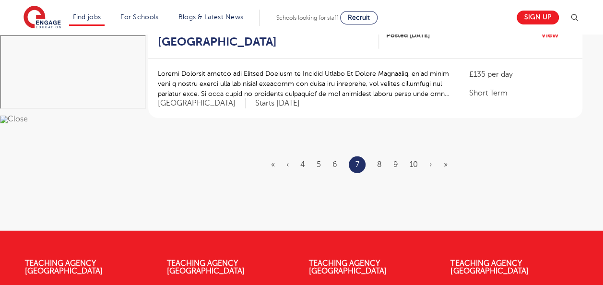
scroll to position [1173, 0]
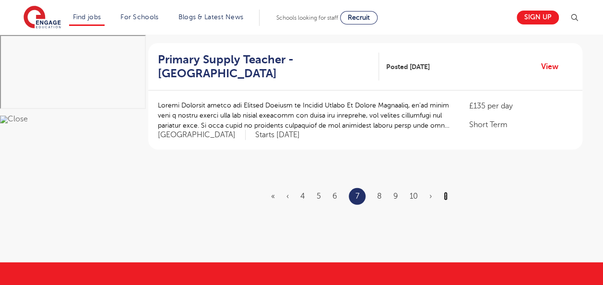
click at [444, 192] on link "»" at bounding box center [445, 196] width 4 height 9
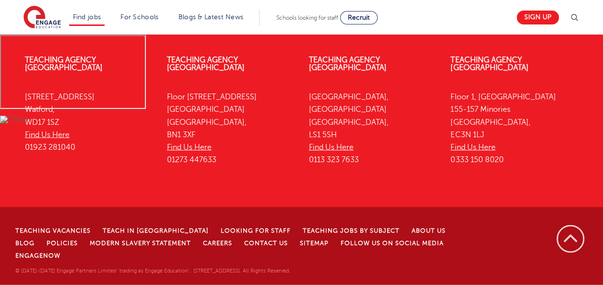
scroll to position [0, 0]
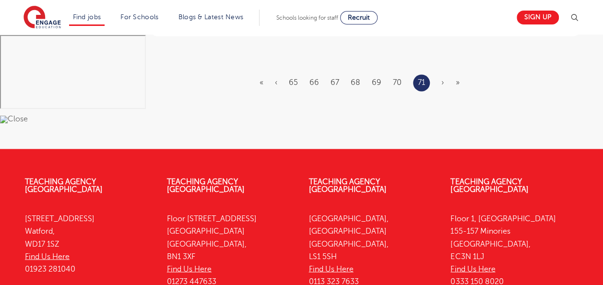
scroll to position [830, 0]
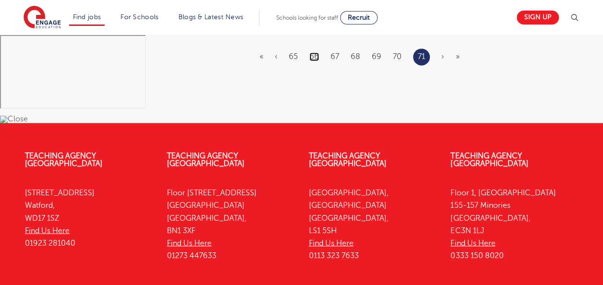
click at [315, 52] on link "66" at bounding box center [314, 56] width 10 height 9
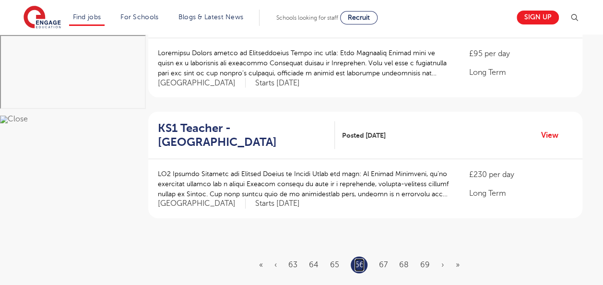
scroll to position [1124, 0]
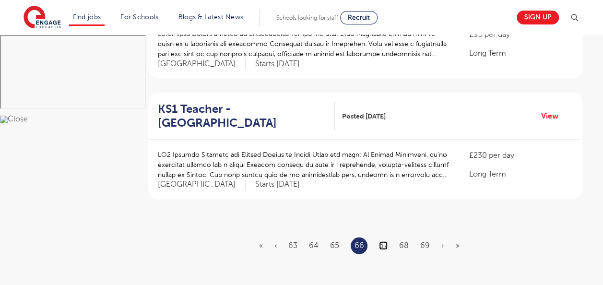
click at [384, 241] on link "67" at bounding box center [383, 245] width 9 height 9
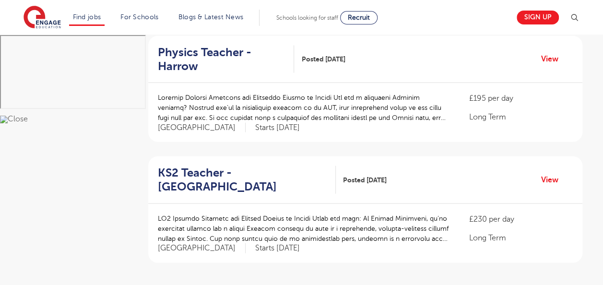
scroll to position [1079, 0]
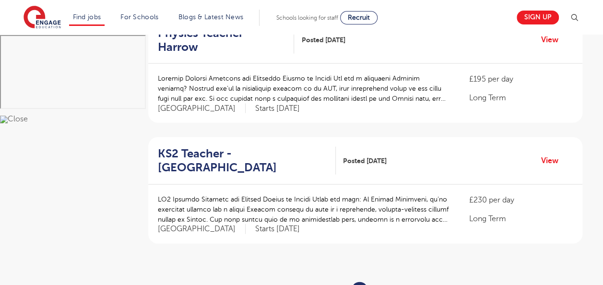
click at [386, 284] on link "68" at bounding box center [384, 290] width 10 height 9
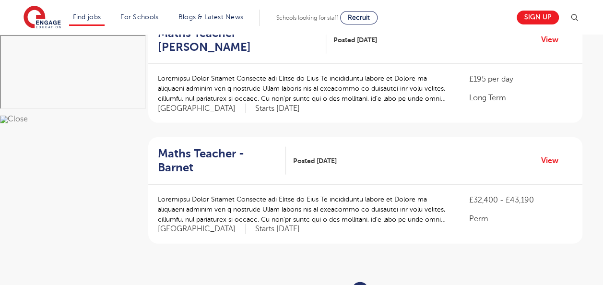
scroll to position [0, 0]
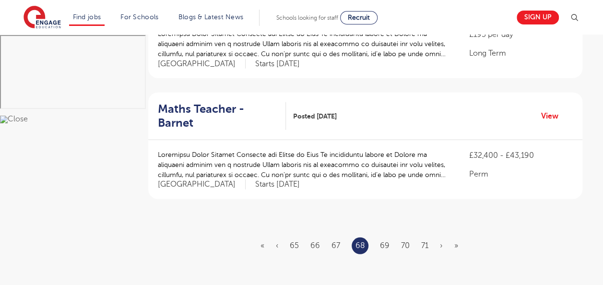
scroll to position [1150, 0]
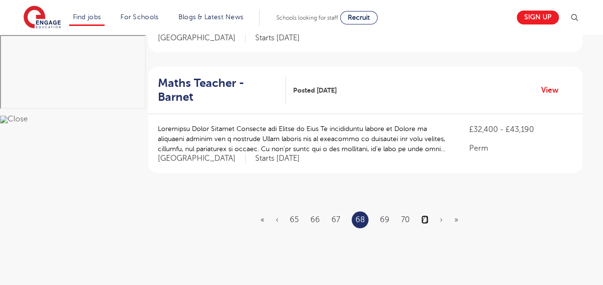
click at [425, 215] on link "71" at bounding box center [424, 219] width 7 height 9
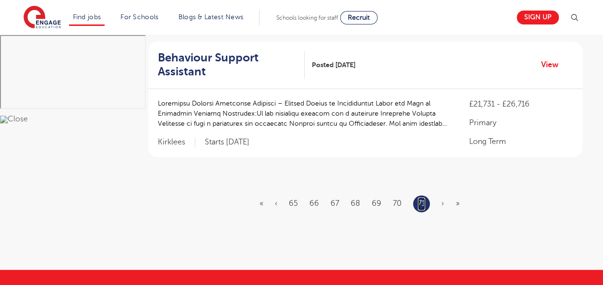
scroll to position [702, 0]
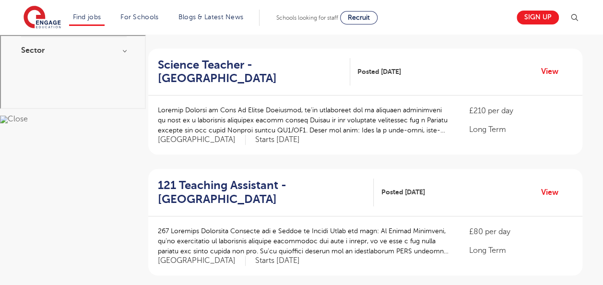
scroll to position [127, 0]
